Goal: Find specific page/section: Find specific page/section

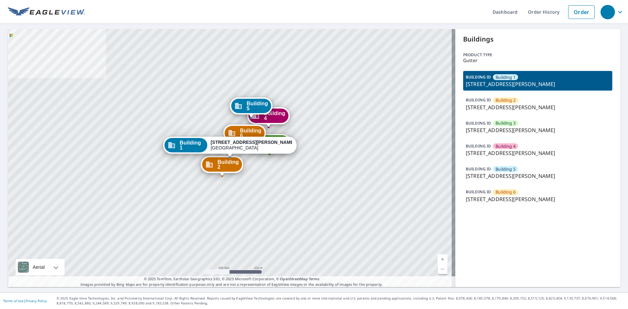
click at [490, 174] on p "14 East Jones Avenue, Statesboro, GA, 30458" at bounding box center [538, 176] width 144 height 8
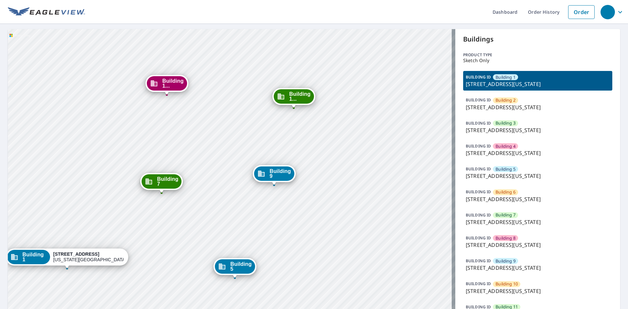
drag, startPoint x: 216, startPoint y: 172, endPoint x: 293, endPoint y: 164, distance: 77.6
click at [297, 163] on div "Building 2 1315 e 89th st Kansas City, MO 64131 Building 3 1315 e 89th st Kansa…" at bounding box center [232, 212] width 448 height 366
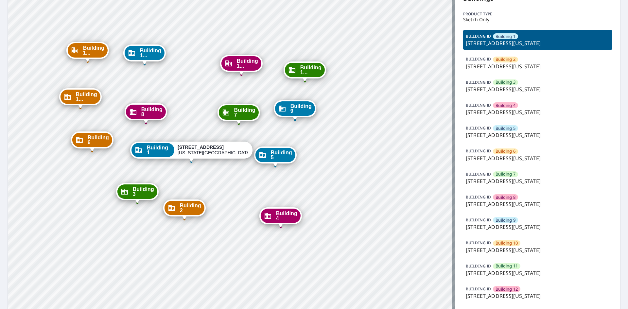
scroll to position [108, 0]
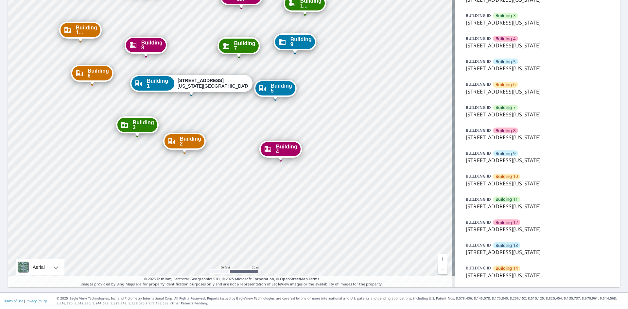
click at [497, 248] on span "Building 13" at bounding box center [507, 246] width 22 height 6
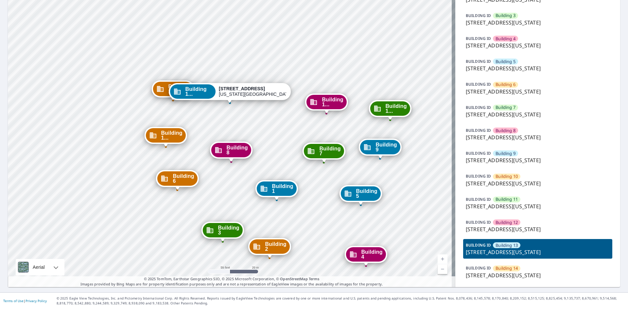
click at [489, 68] on p "1315 e 89th st, Kansas City, MO, 64131" at bounding box center [538, 68] width 144 height 8
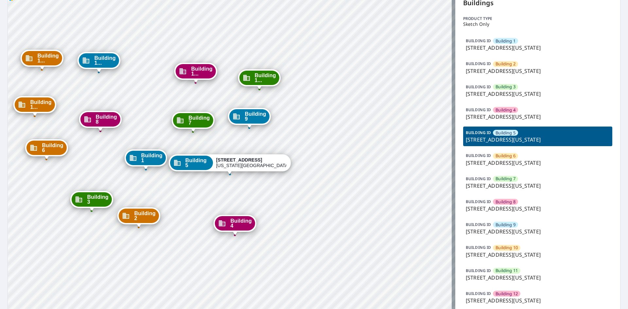
scroll to position [0, 0]
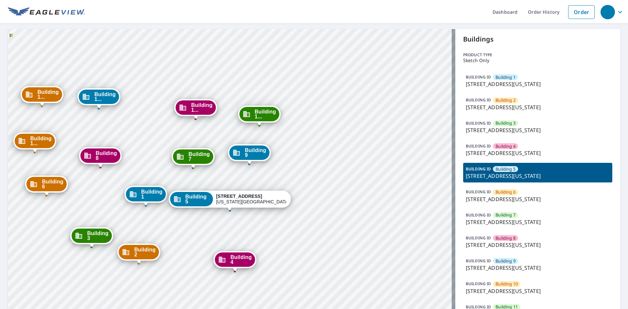
click at [525, 86] on p "1315 E 89th St, Kansas City, MO, 64131" at bounding box center [538, 84] width 144 height 8
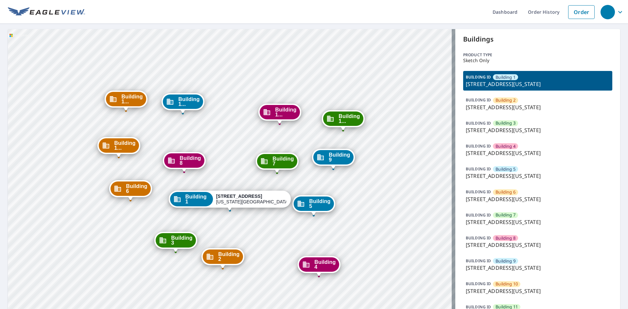
click at [537, 108] on p "1315 e 89th st, Kansas City, MO, 64131" at bounding box center [538, 107] width 144 height 8
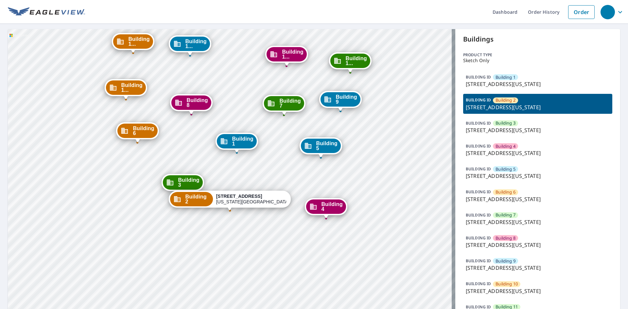
click at [513, 88] on p "1315 E 89th St, Kansas City, MO, 64131" at bounding box center [538, 84] width 144 height 8
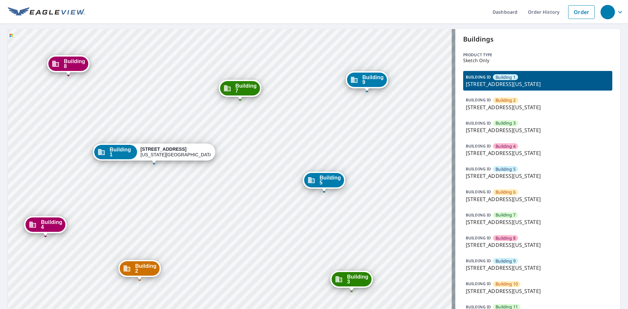
drag, startPoint x: 208, startPoint y: 232, endPoint x: 279, endPoint y: 116, distance: 136.5
click at [279, 116] on div "Building [GEOGRAPHIC_DATA][STREET_ADDRESS][US_STATE] [GEOGRAPHIC_DATA][STREET_A…" at bounding box center [232, 212] width 448 height 366
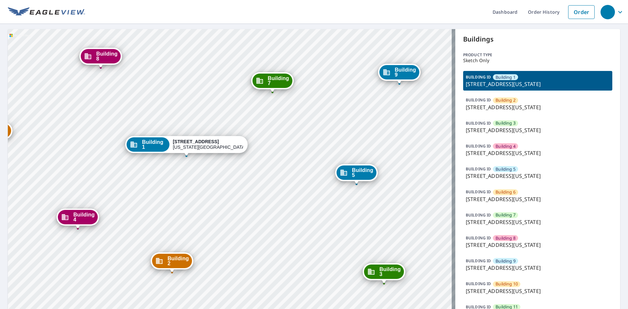
drag, startPoint x: 284, startPoint y: 154, endPoint x: 363, endPoint y: 140, distance: 80.0
click at [363, 140] on div "Building [GEOGRAPHIC_DATA][STREET_ADDRESS][US_STATE] [GEOGRAPHIC_DATA][STREET_A…" at bounding box center [232, 212] width 448 height 366
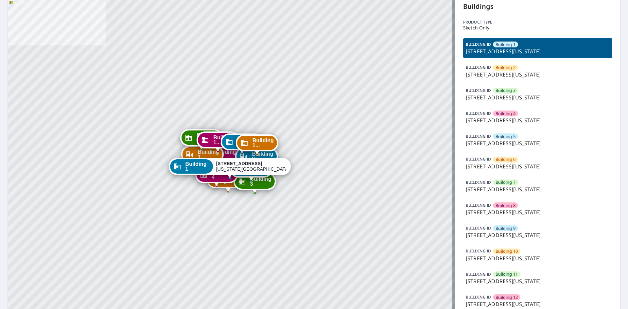
scroll to position [55, 0]
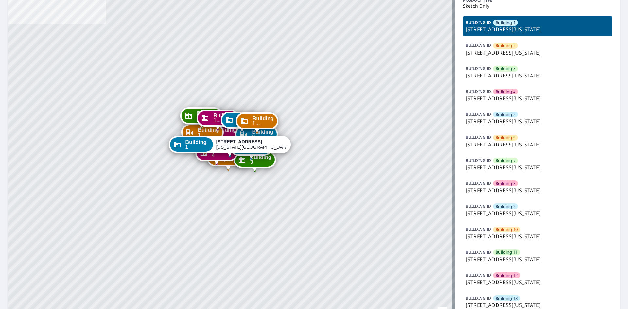
click at [498, 162] on span "Building 7" at bounding box center [506, 160] width 20 height 6
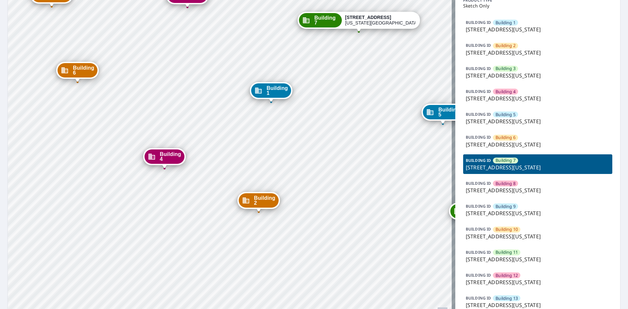
drag, startPoint x: 127, startPoint y: 171, endPoint x: 243, endPoint y: 99, distance: 136.4
click at [216, 97] on div "Building 1 1315 e 89th st Kansas City, MO 64131 Building 2 1315 e 89th st Kansa…" at bounding box center [232, 157] width 448 height 366
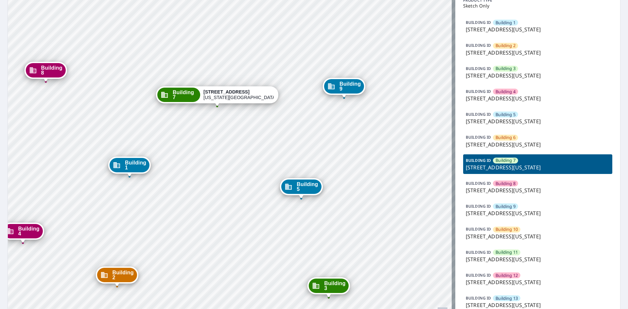
drag, startPoint x: 322, startPoint y: 196, endPoint x: 240, endPoint y: 233, distance: 90.7
click at [240, 233] on div "Building 1 1315 e 89th st Kansas City, MO 64131 Building 2 1315 e 89th st Kansa…" at bounding box center [232, 157] width 448 height 366
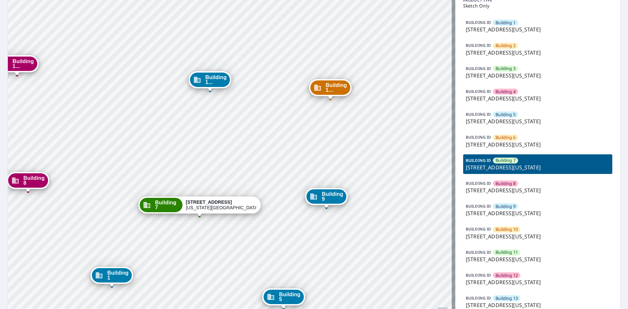
drag, startPoint x: 310, startPoint y: 110, endPoint x: 292, endPoint y: 218, distance: 109.4
click at [292, 218] on div "Building 1 1315 e 89th st Kansas City, MO 64131 Building 2 1315 e 89th st Kansa…" at bounding box center [232, 157] width 448 height 366
click at [499, 91] on span "Building 4" at bounding box center [506, 92] width 20 height 6
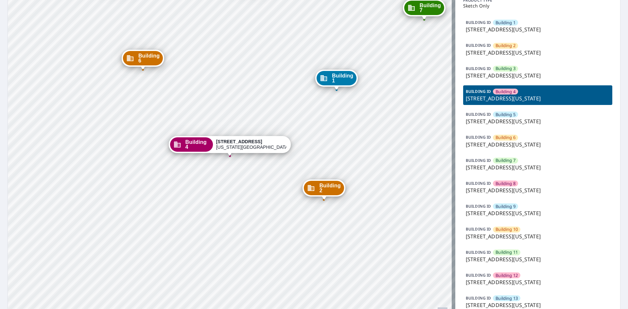
scroll to position [108, 0]
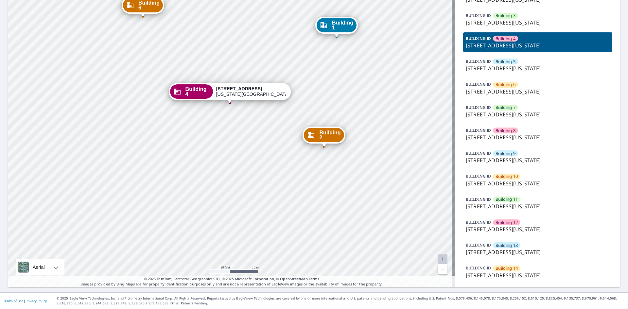
click at [493, 268] on div "Building 14" at bounding box center [506, 269] width 27 height 6
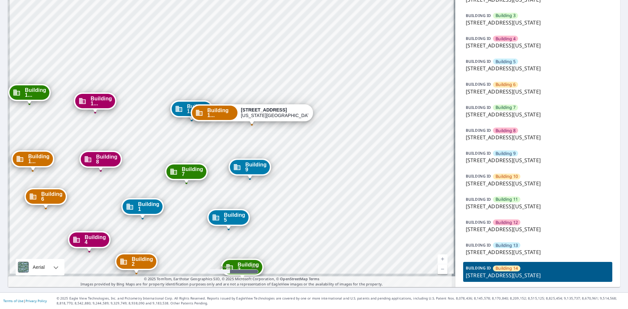
drag, startPoint x: 278, startPoint y: 167, endPoint x: 281, endPoint y: 134, distance: 33.2
click at [281, 134] on div "Building 1 1315 e 89th st Kansas City, MO 64131 Building 2 1315 e 89th st Kansa…" at bounding box center [232, 104] width 448 height 366
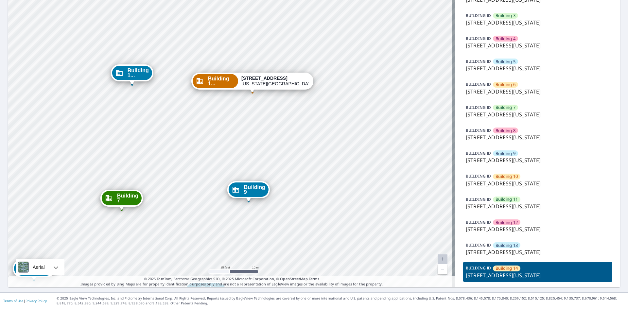
click at [509, 47] on p "1315 e 89th st, Kansas City, MO, 64131" at bounding box center [538, 46] width 144 height 8
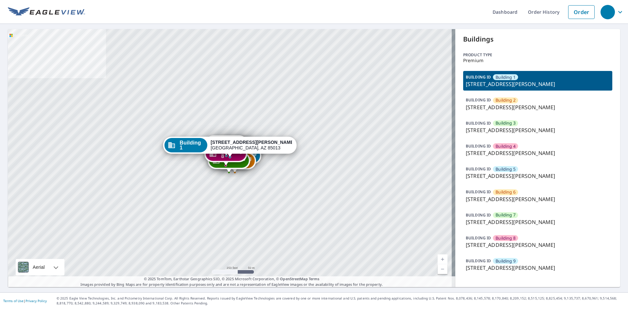
click at [497, 195] on span "Building 6" at bounding box center [506, 192] width 20 height 6
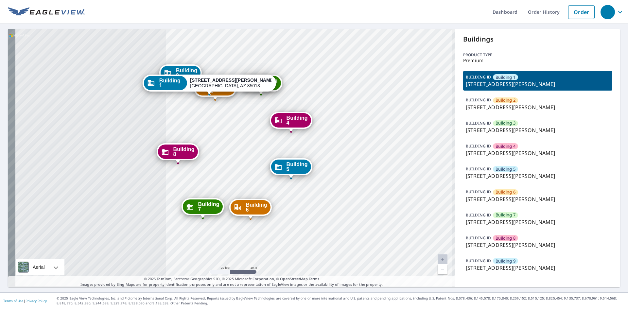
drag, startPoint x: 150, startPoint y: 161, endPoint x: 413, endPoint y: 105, distance: 269.2
click at [413, 105] on div "Building 2 334 West Medlock Drive Phoenix, AZ 85013 Building 3 334 West Medlock…" at bounding box center [232, 158] width 448 height 258
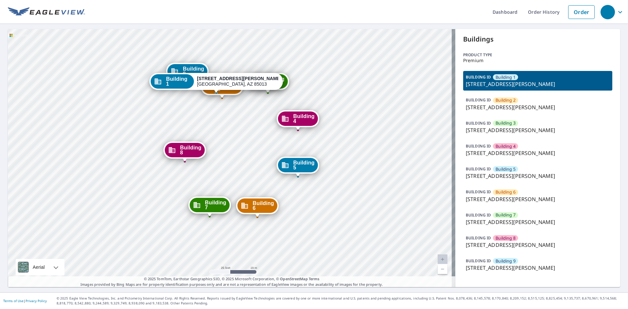
click at [504, 127] on div "BUILDING ID Building 3 334 West Medlock Drive, Phoenix, AZ, 85013" at bounding box center [537, 127] width 149 height 20
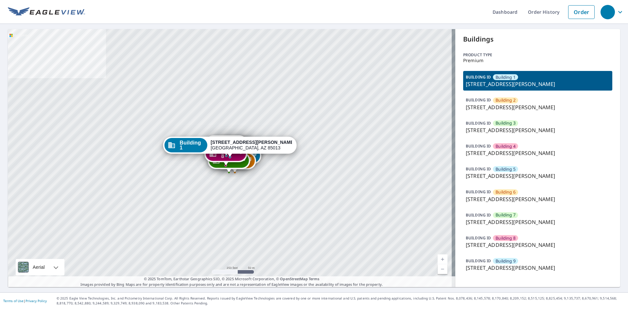
click at [497, 181] on div "BUILDING [GEOGRAPHIC_DATA] [GEOGRAPHIC_DATA][STREET_ADDRESS][PERSON_NAME]" at bounding box center [537, 173] width 149 height 20
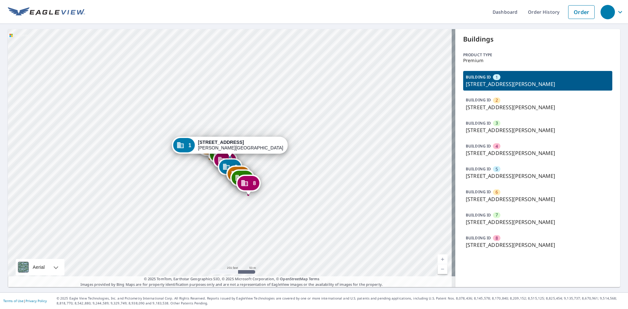
drag, startPoint x: 328, startPoint y: 138, endPoint x: 333, endPoint y: 142, distance: 6.3
click at [326, 138] on div "2 2222 Sycamore Ln Davis, CA 95616 3 2222 Sycamore Ln Davis, CA 95616 4 2222 Sy…" at bounding box center [232, 158] width 448 height 258
click at [501, 177] on p "2222 Sycamore Ln, Davis, CA, 95616" at bounding box center [538, 176] width 144 height 8
click at [483, 175] on p "[STREET_ADDRESS][PERSON_NAME]" at bounding box center [538, 176] width 144 height 8
